Goal: Transaction & Acquisition: Purchase product/service

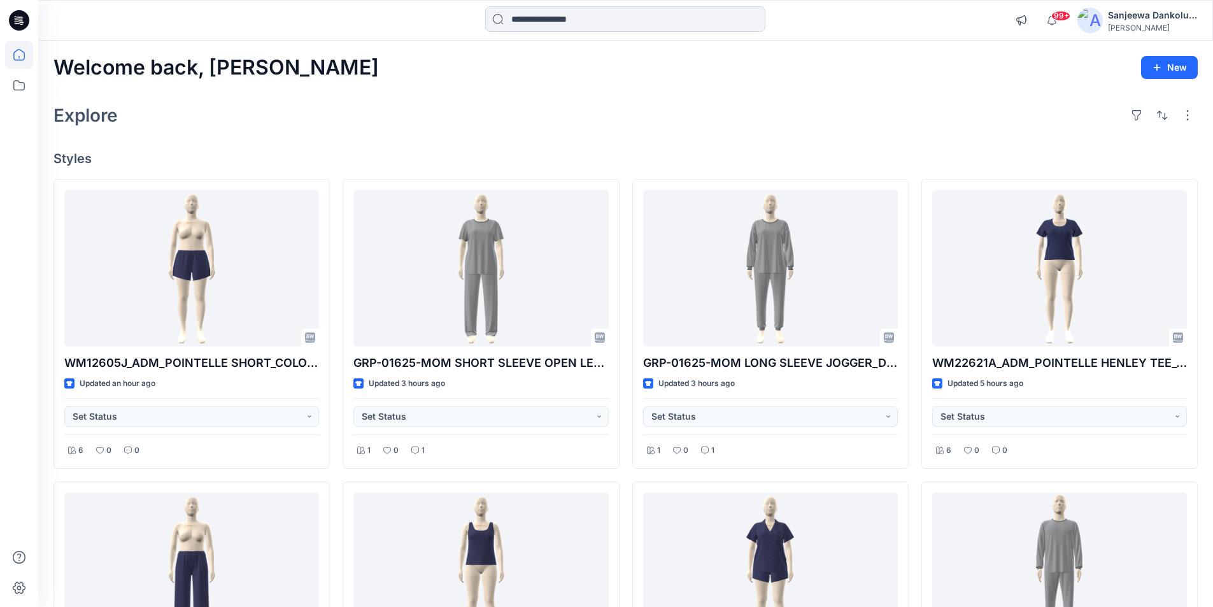
click at [527, 18] on input at bounding box center [625, 18] width 280 height 25
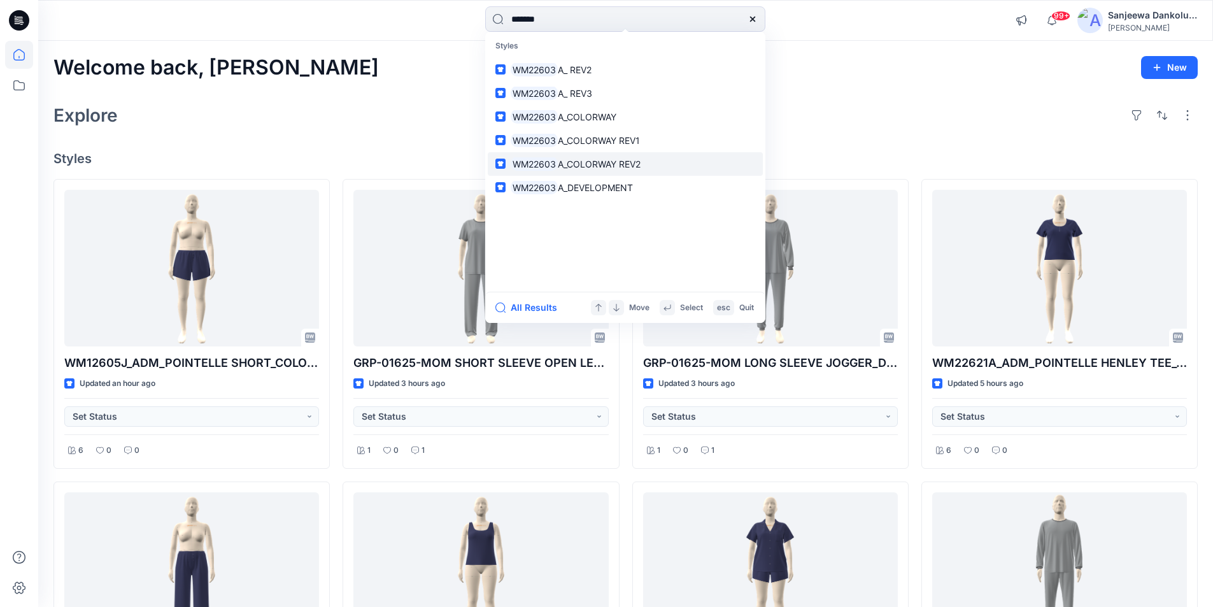
type input "*******"
click at [577, 160] on span "A_COLORWAY REV2" at bounding box center [599, 164] width 83 height 11
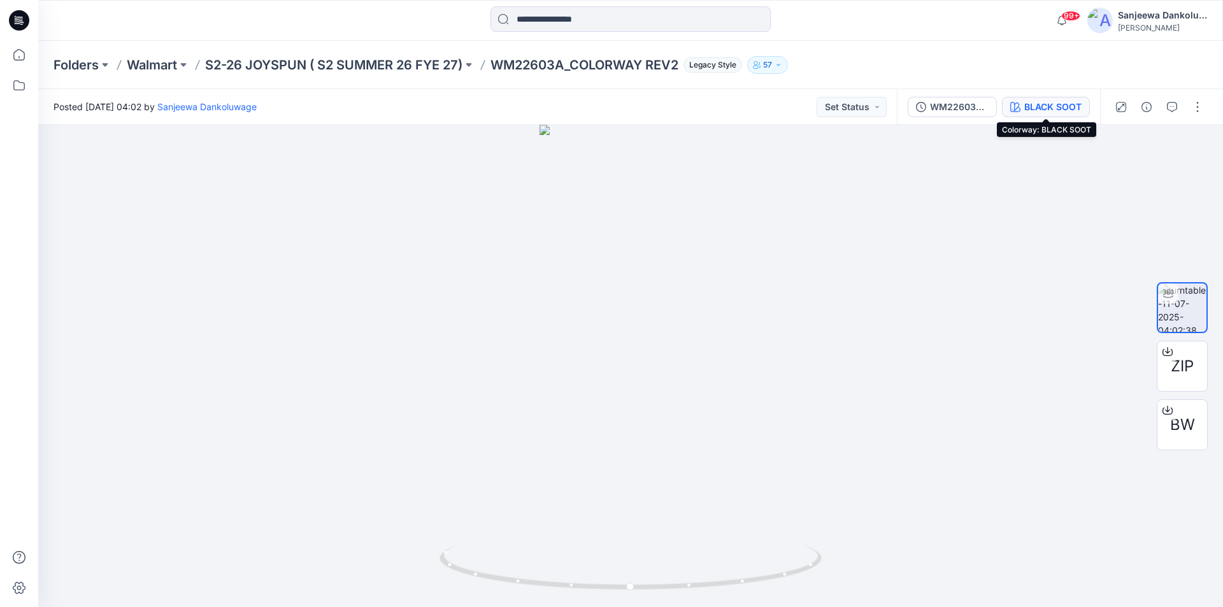
click at [1031, 101] on div "BLACK SOOT" at bounding box center [1052, 107] width 57 height 14
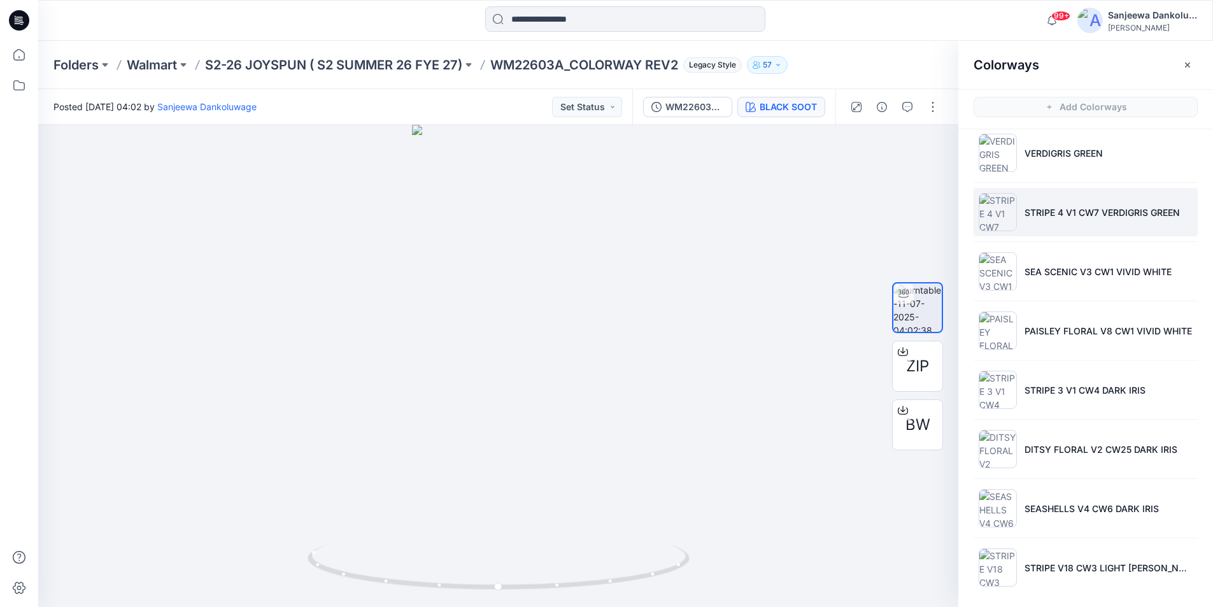
scroll to position [76, 0]
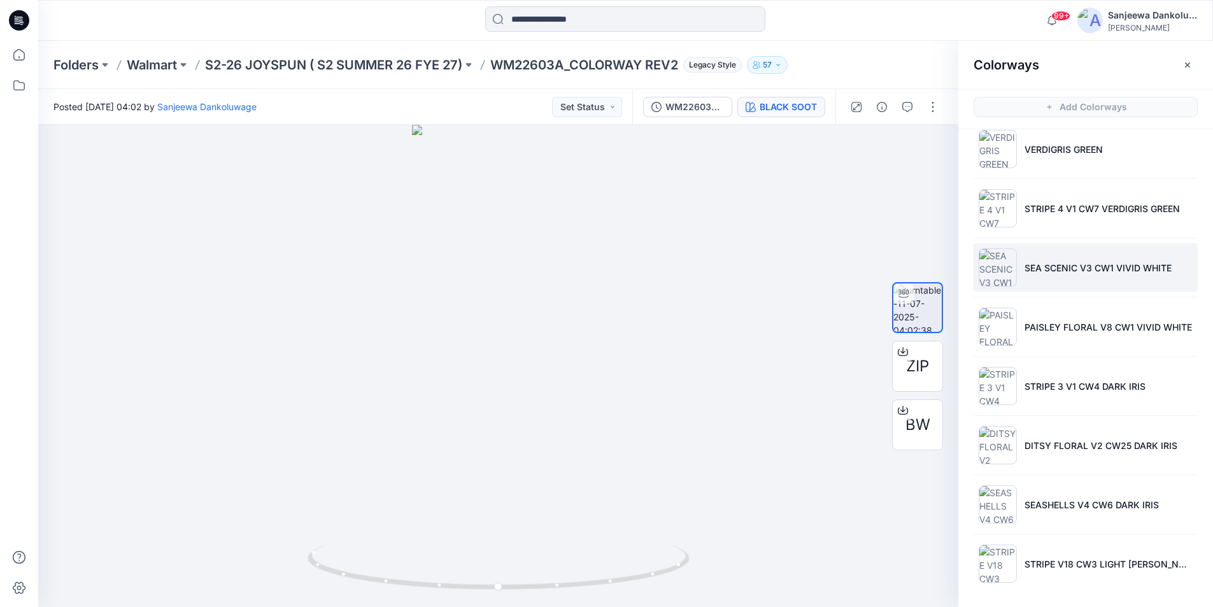
click at [998, 270] on img at bounding box center [998, 267] width 38 height 38
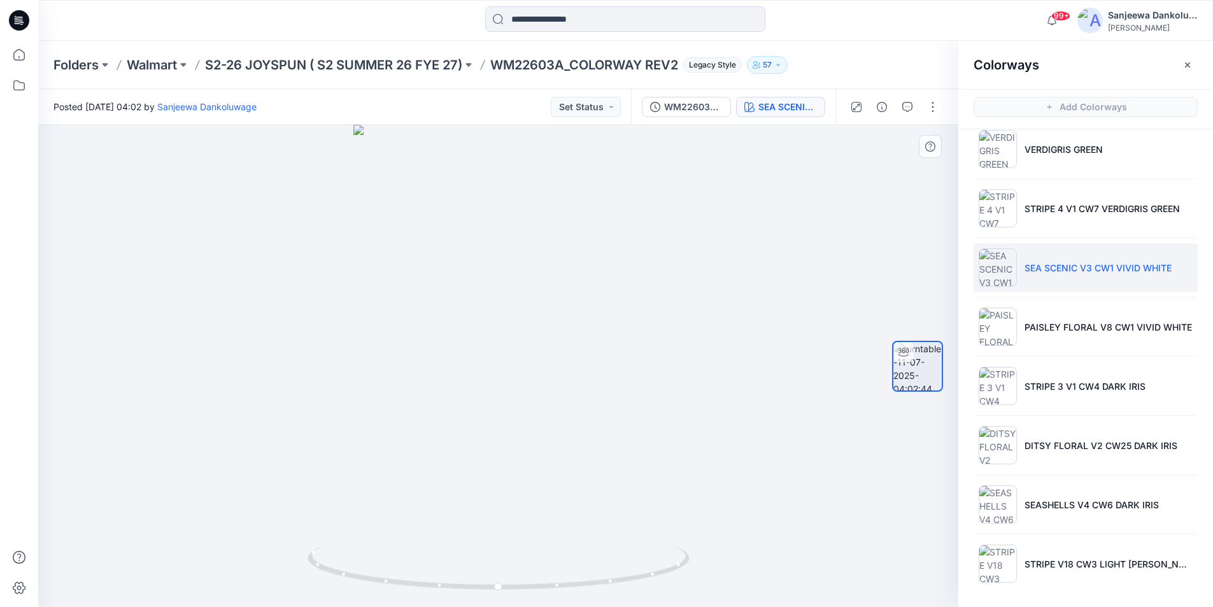
drag, startPoint x: 448, startPoint y: 361, endPoint x: 429, endPoint y: 457, distance: 98.6
drag, startPoint x: 465, startPoint y: 392, endPoint x: 455, endPoint y: 270, distance: 122.1
drag, startPoint x: 483, startPoint y: 299, endPoint x: 462, endPoint y: 406, distance: 108.3
